Goal: Information Seeking & Learning: Compare options

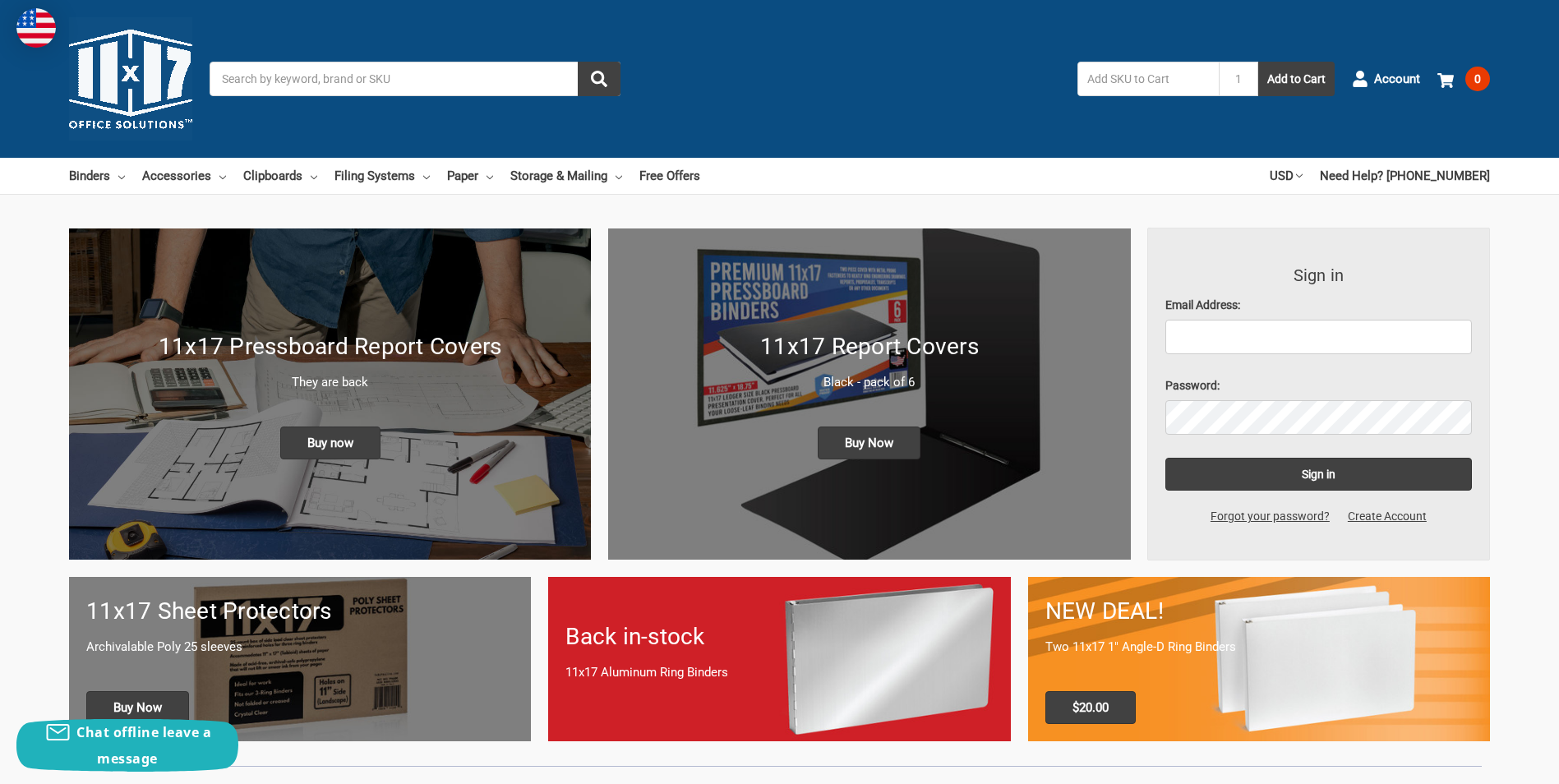
click at [100, 173] on link "Binders" at bounding box center [97, 176] width 56 height 36
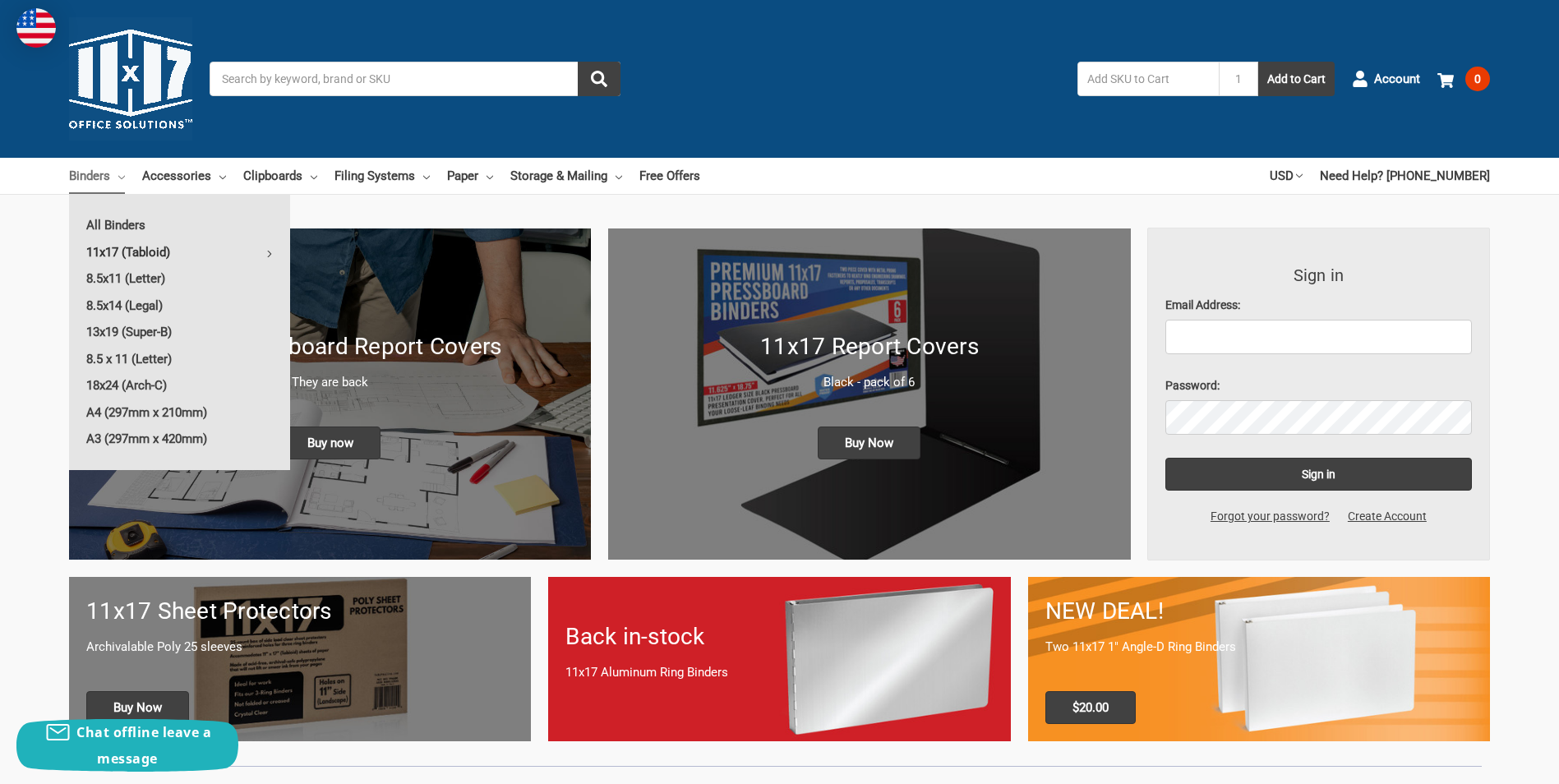
click at [115, 248] on link "11x17 (Tabloid)" at bounding box center [179, 252] width 221 height 26
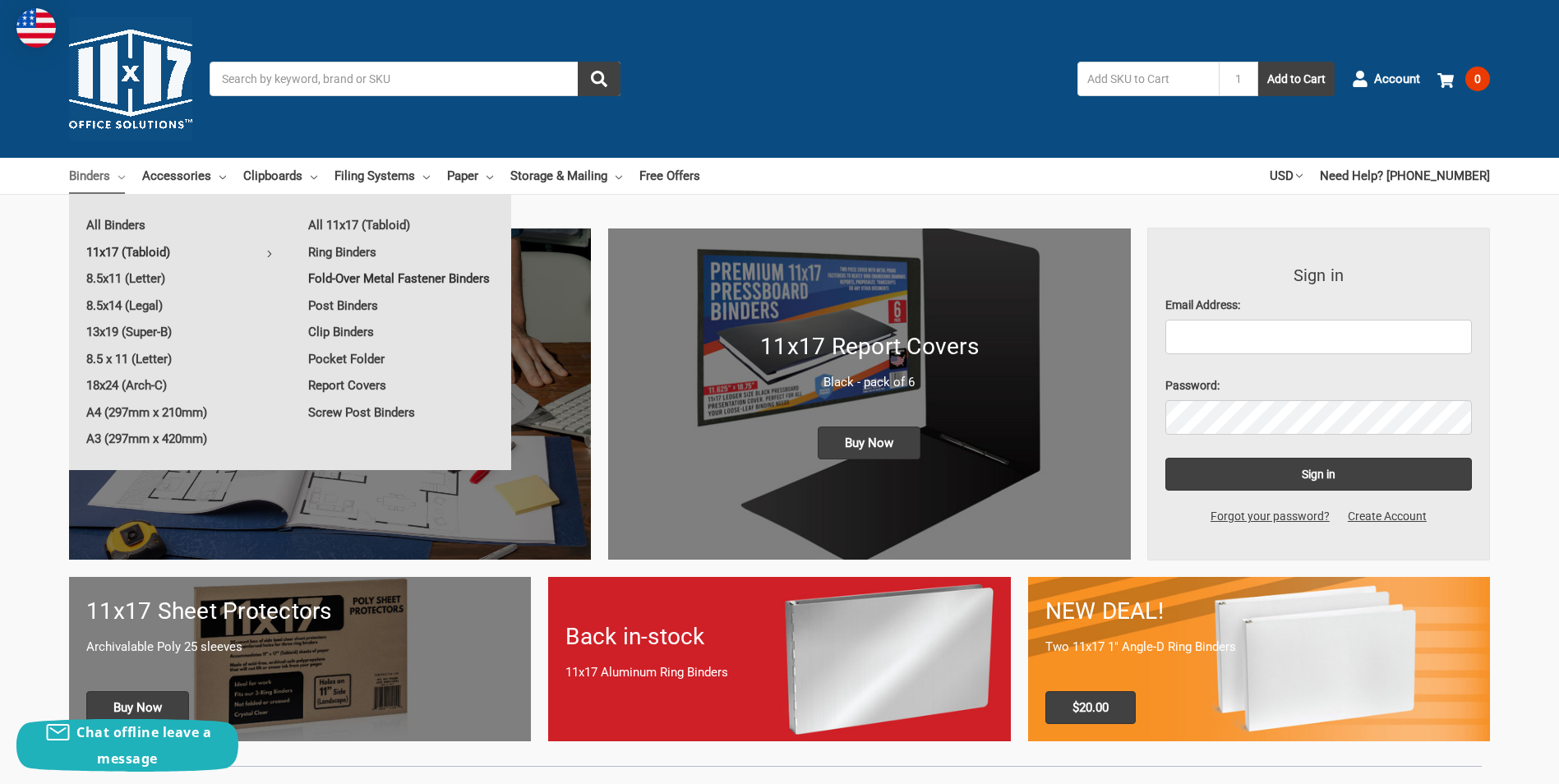
click at [344, 277] on link "Fold-Over Metal Fastener Binders" at bounding box center [401, 278] width 220 height 26
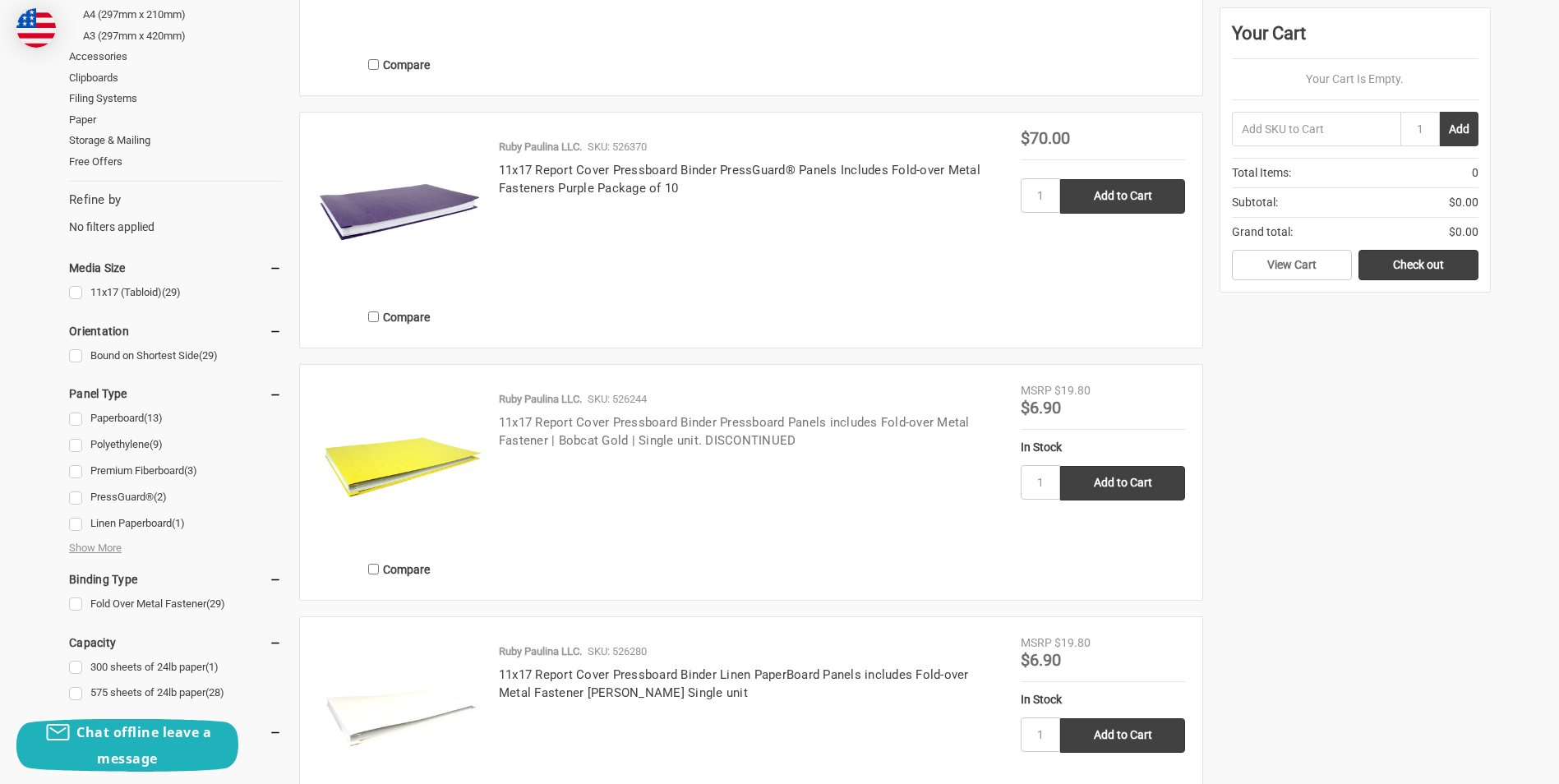
scroll to position [410, 0]
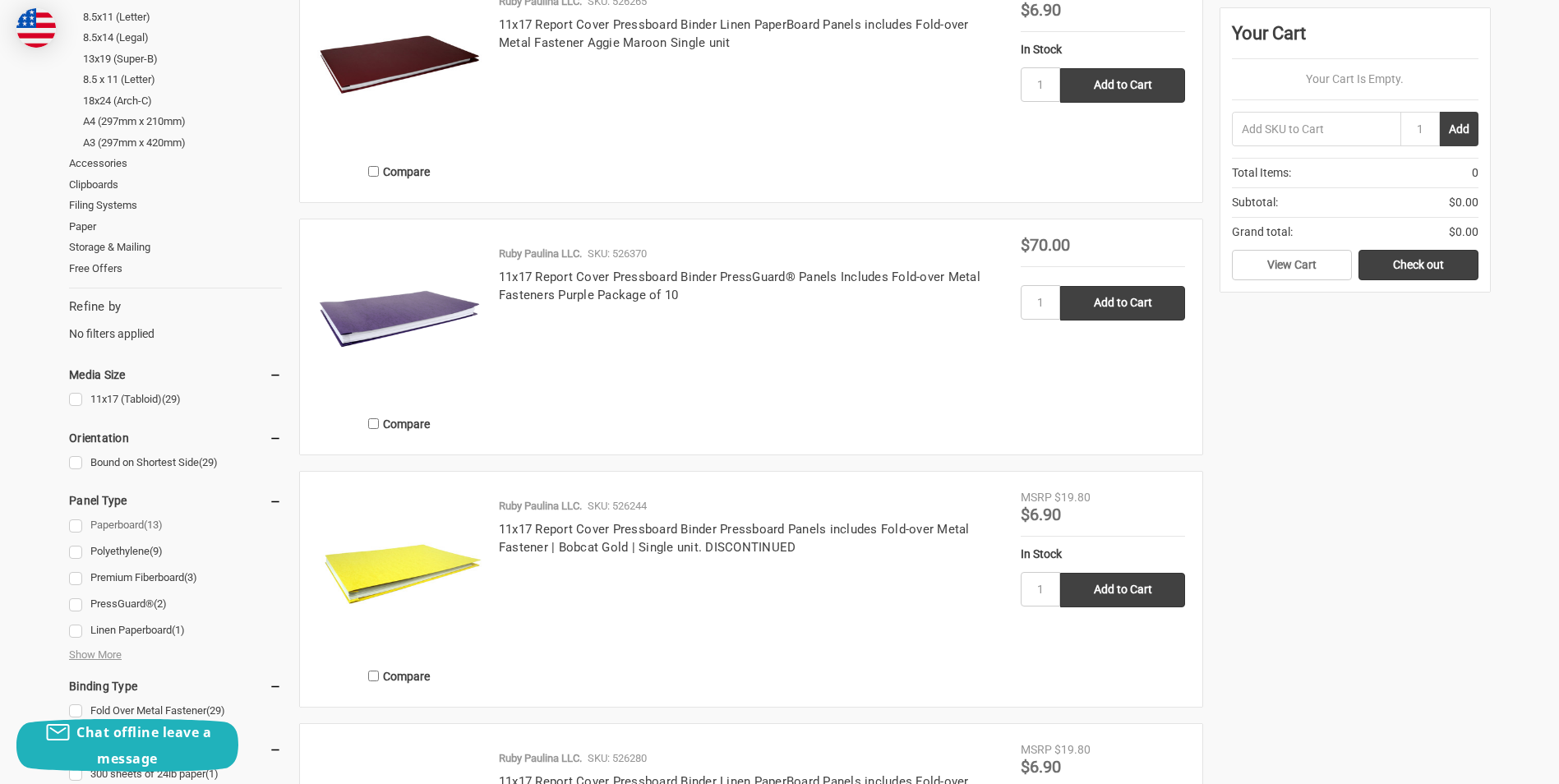
click at [73, 524] on link "Paperboard (13)" at bounding box center [175, 525] width 213 height 23
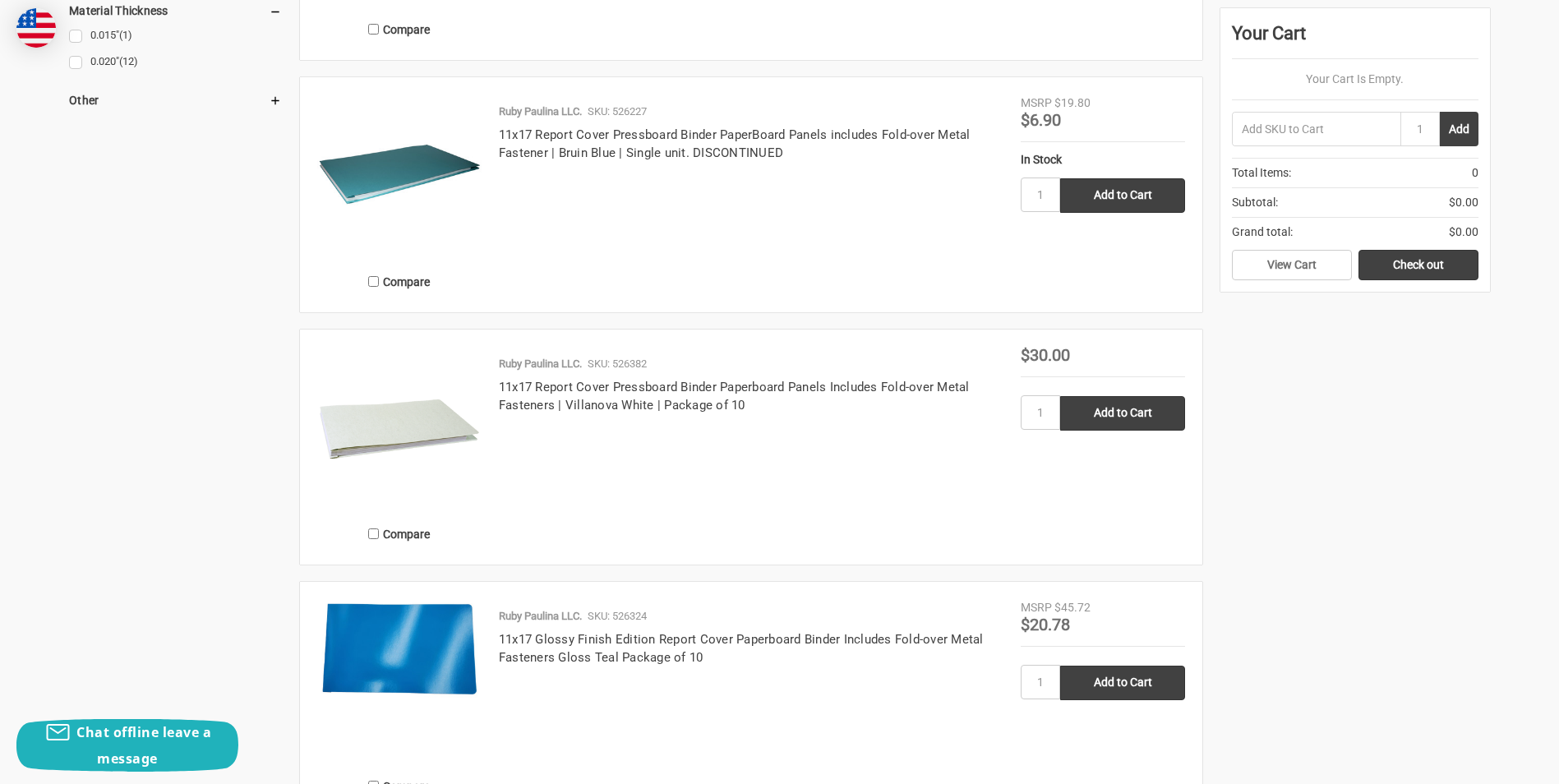
scroll to position [1561, 0]
click at [617, 399] on link "11x17 Report Cover Pressboard Binder Paperboard Panels Includes Fold-over Metal…" at bounding box center [735, 397] width 471 height 33
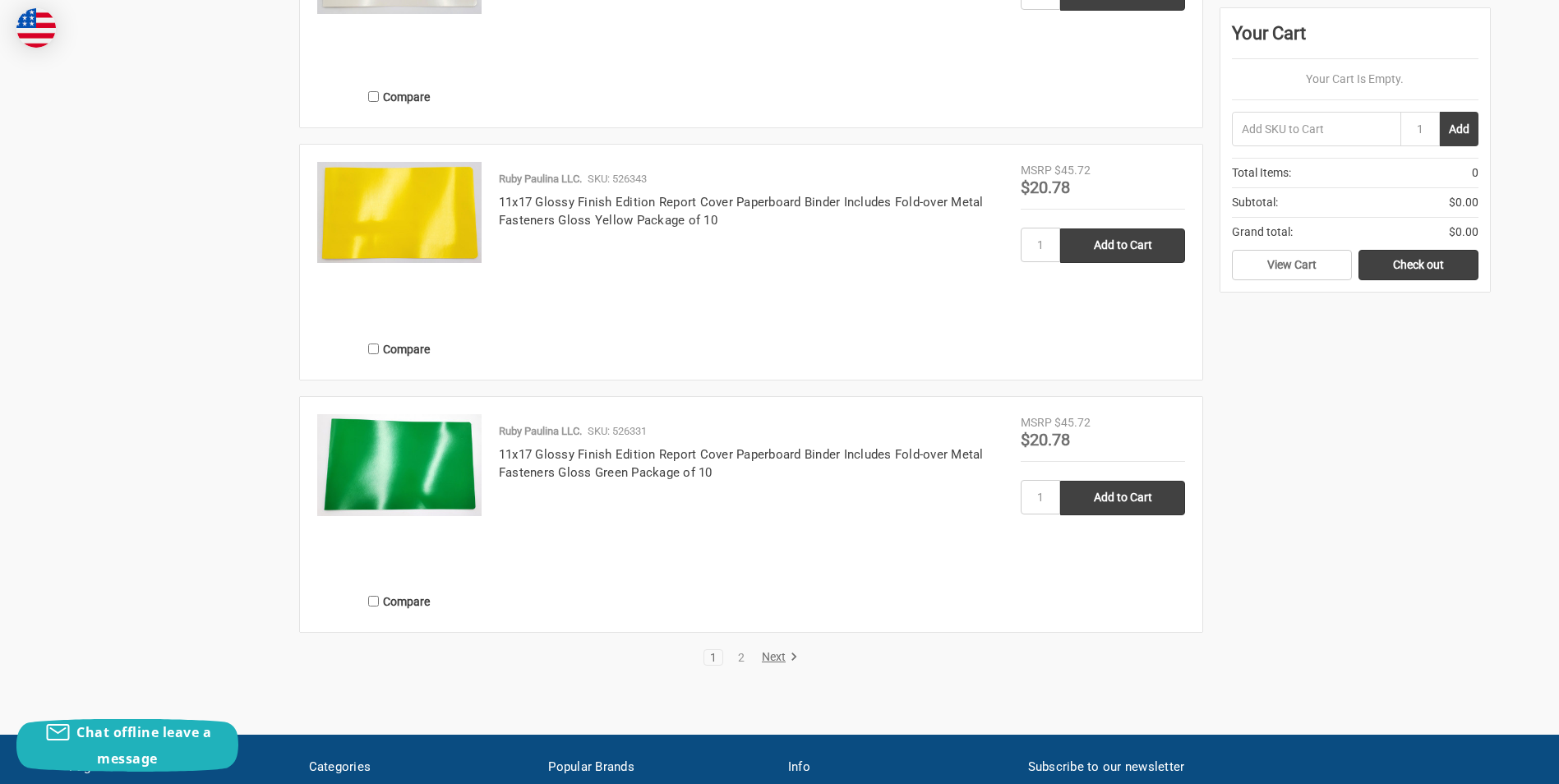
scroll to position [2792, 0]
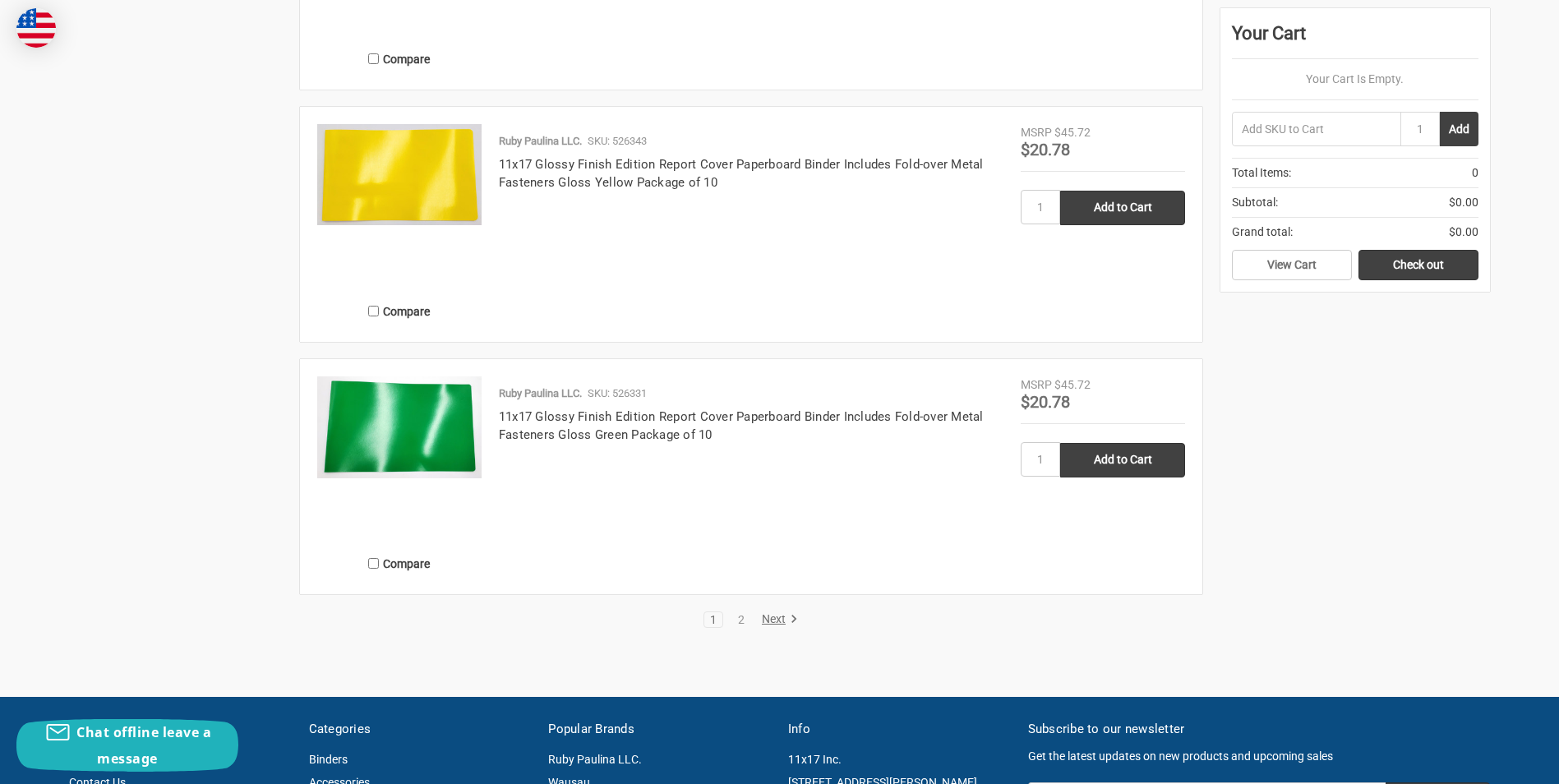
click at [782, 623] on link "Next" at bounding box center [777, 619] width 42 height 14
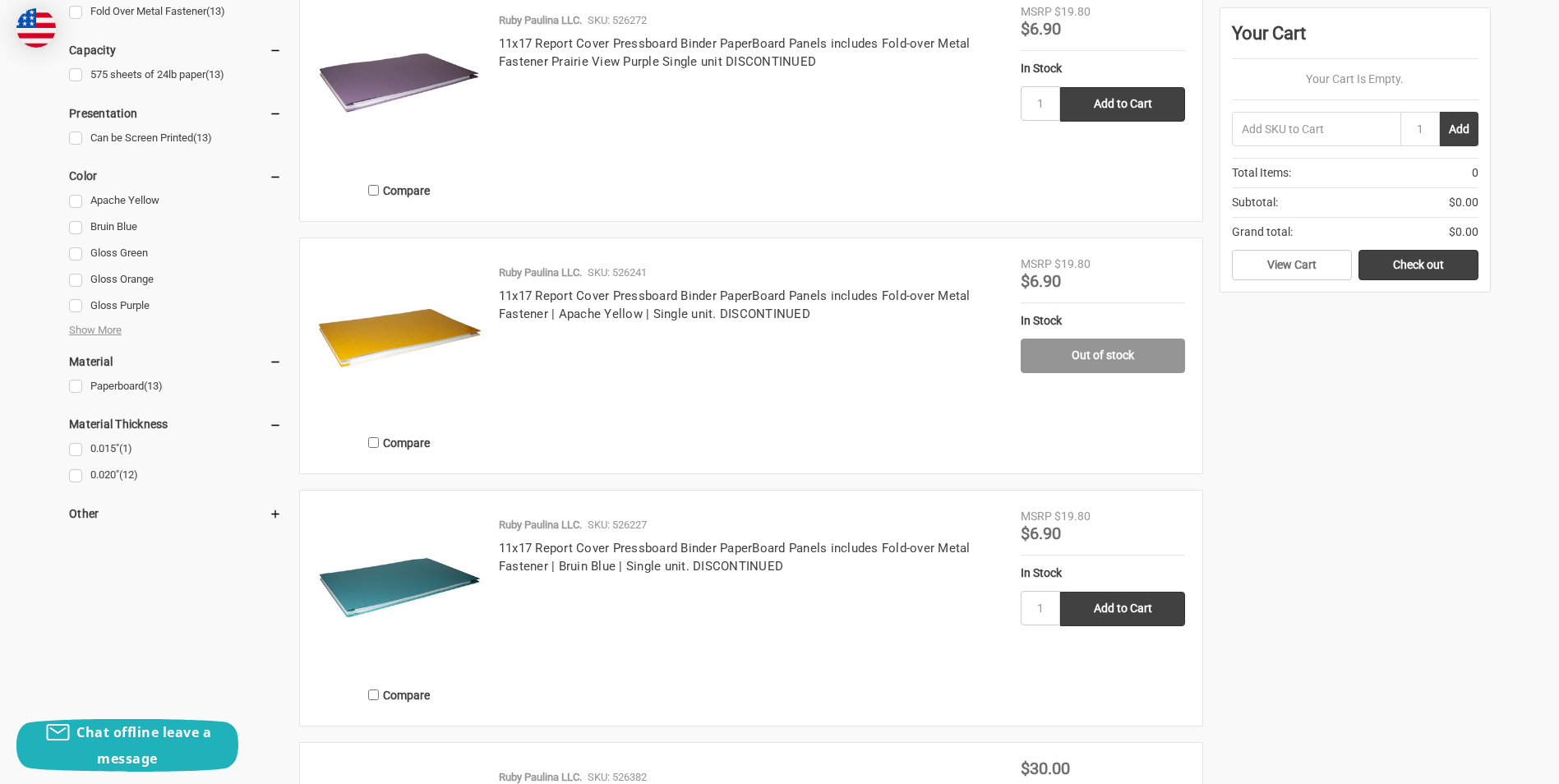
scroll to position [1397, 0]
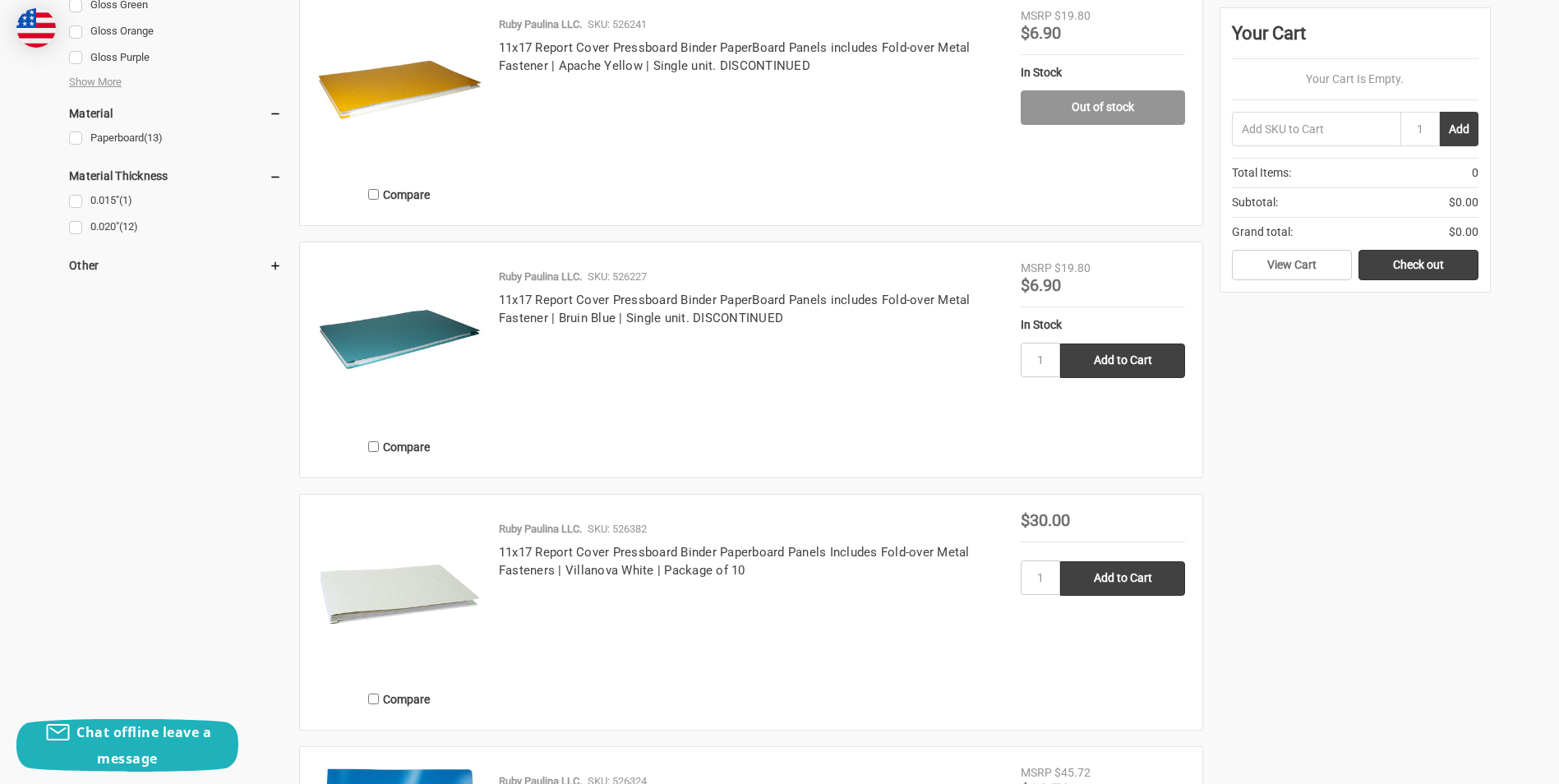
click at [614, 562] on h4 "11x17 Report Cover Pressboard Binder Paperboard Panels Includes Fold-over Metal…" at bounding box center [751, 561] width 505 height 37
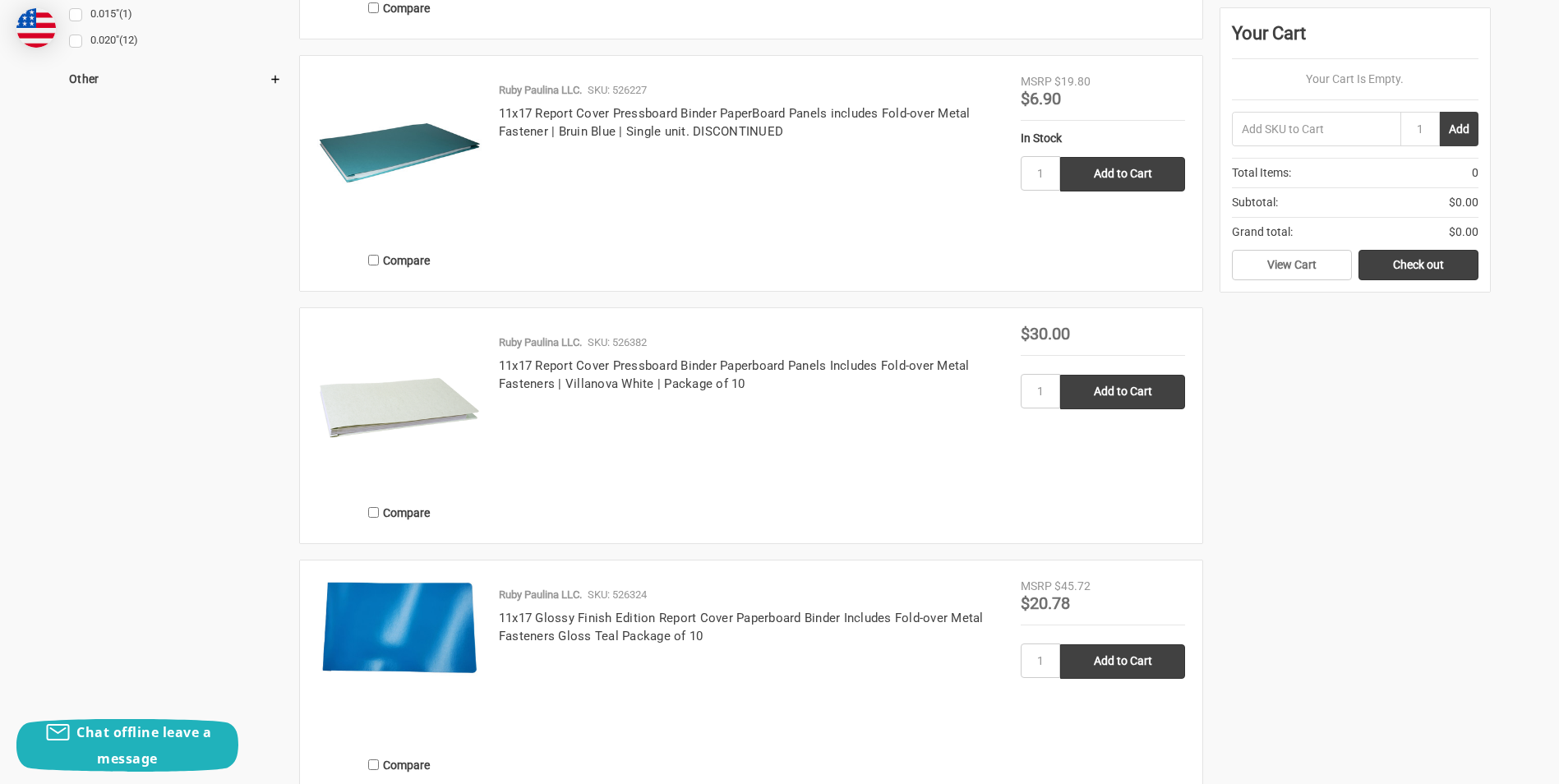
scroll to position [1479, 0]
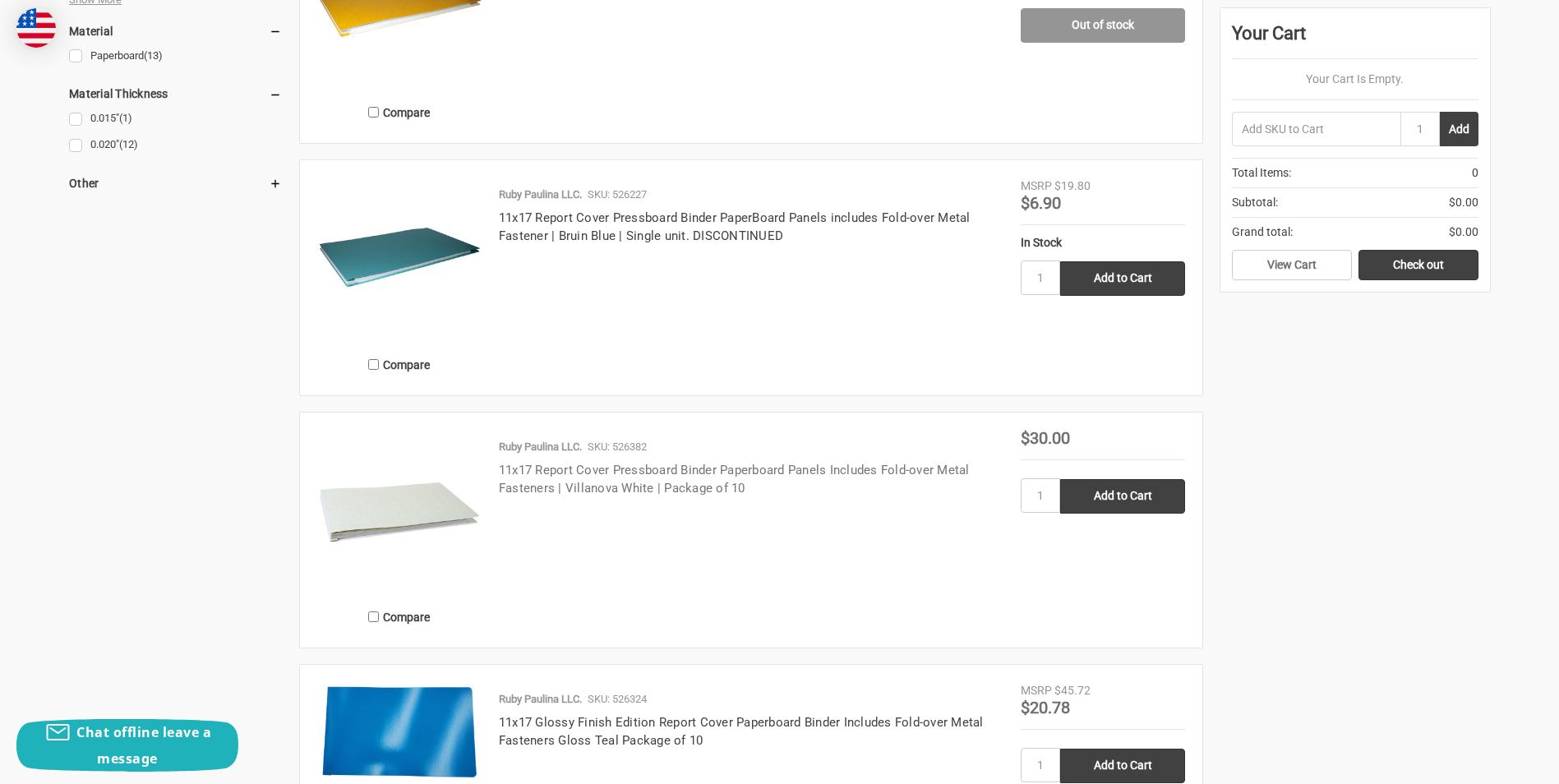
click at [540, 488] on link "11x17 Report Cover Pressboard Binder Paperboard Panels Includes Fold-over Metal…" at bounding box center [735, 479] width 471 height 33
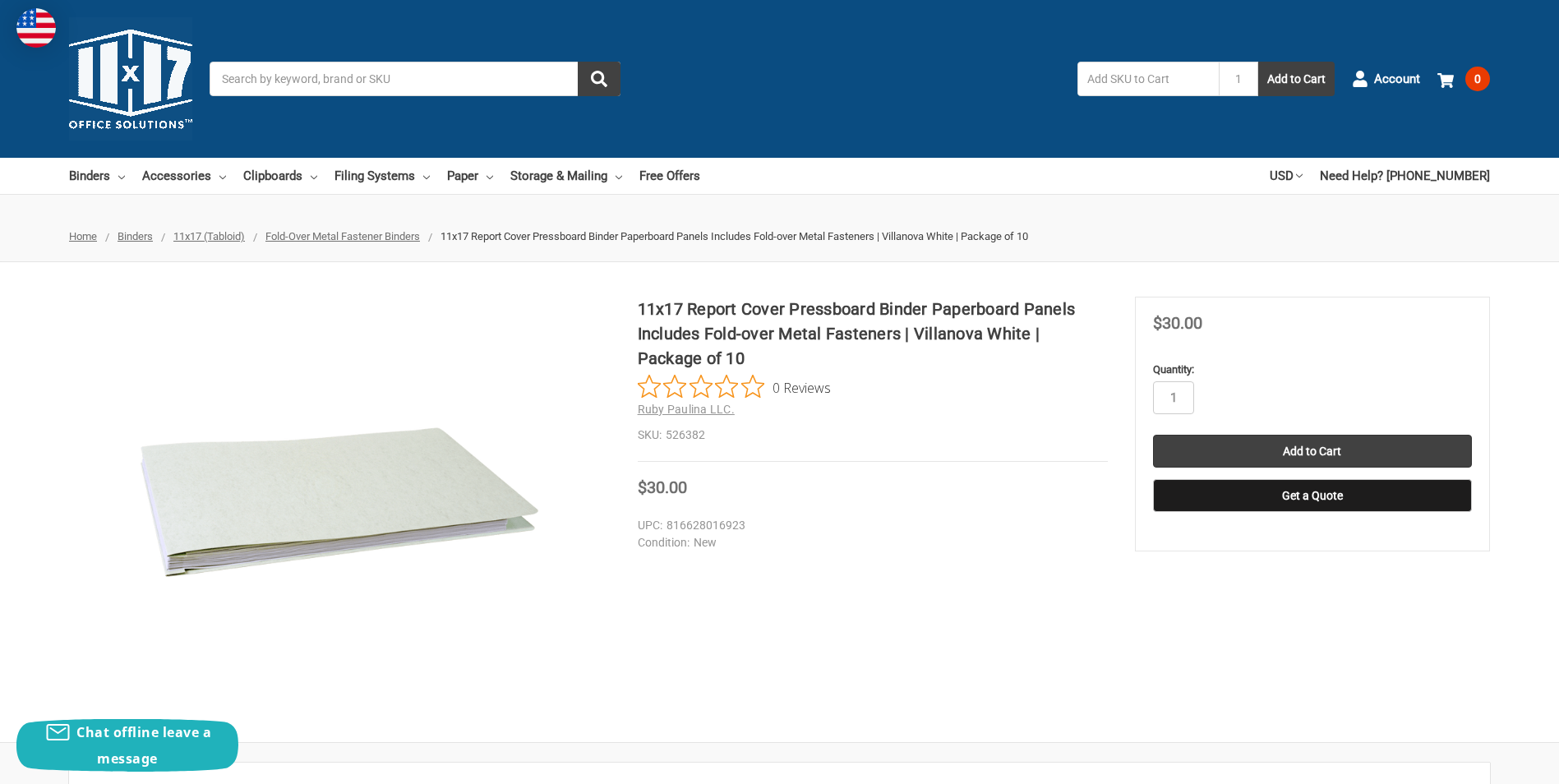
click at [363, 235] on span "Fold-Over Metal Fastener Binders" at bounding box center [342, 236] width 154 height 13
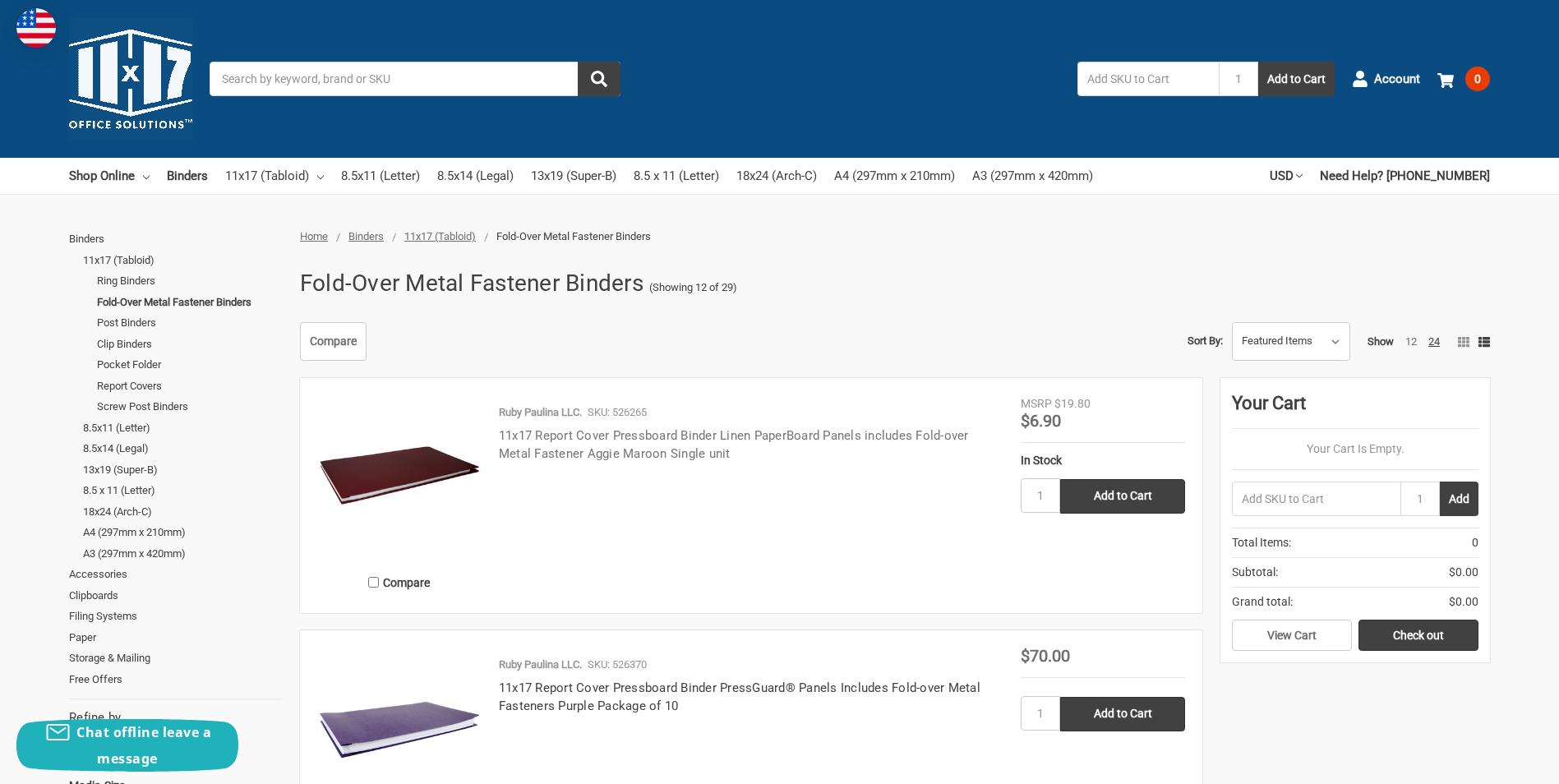
click at [517, 451] on link "11x17 Report Cover Pressboard Binder Linen PaperBoard Panels includes Fold-over…" at bounding box center [734, 444] width 470 height 33
